Goal: Navigation & Orientation: Find specific page/section

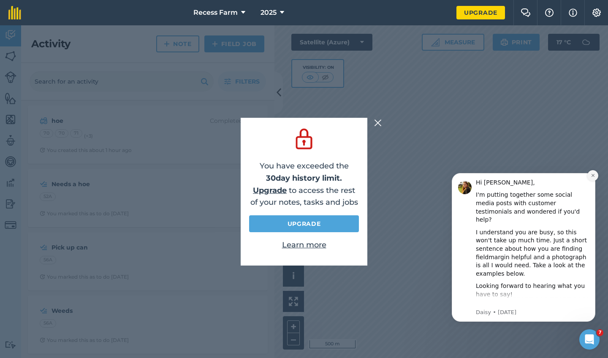
click at [533, 176] on button "Dismiss notification" at bounding box center [593, 175] width 11 height 11
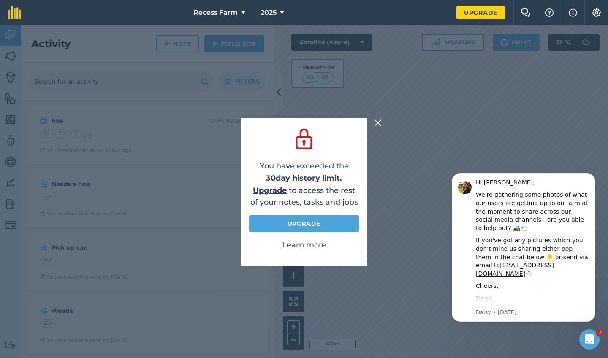
click at [533, 176] on button "Dismiss notification" at bounding box center [593, 175] width 9 height 9
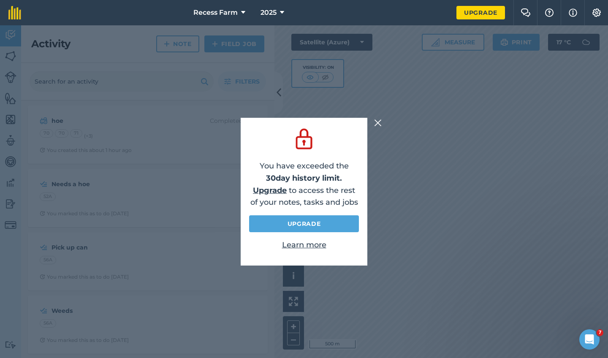
click at [379, 122] on img at bounding box center [378, 123] width 8 height 10
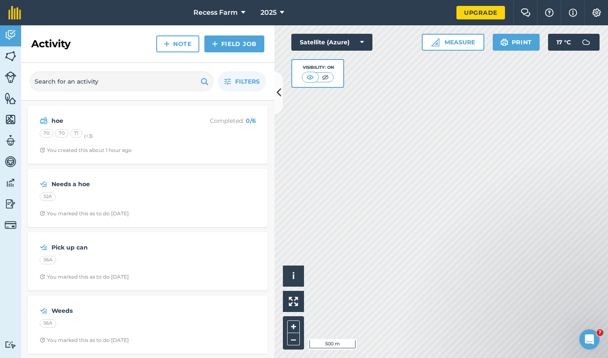
click at [275, 89] on button at bounding box center [279, 93] width 8 height 42
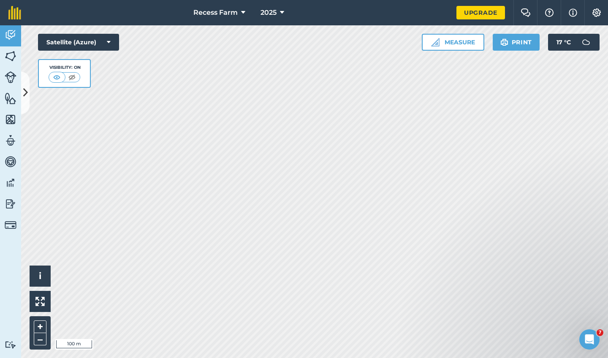
click at [77, 78] on img at bounding box center [72, 77] width 11 height 8
click at [60, 77] on img at bounding box center [57, 77] width 11 height 8
